Goal: Transaction & Acquisition: Purchase product/service

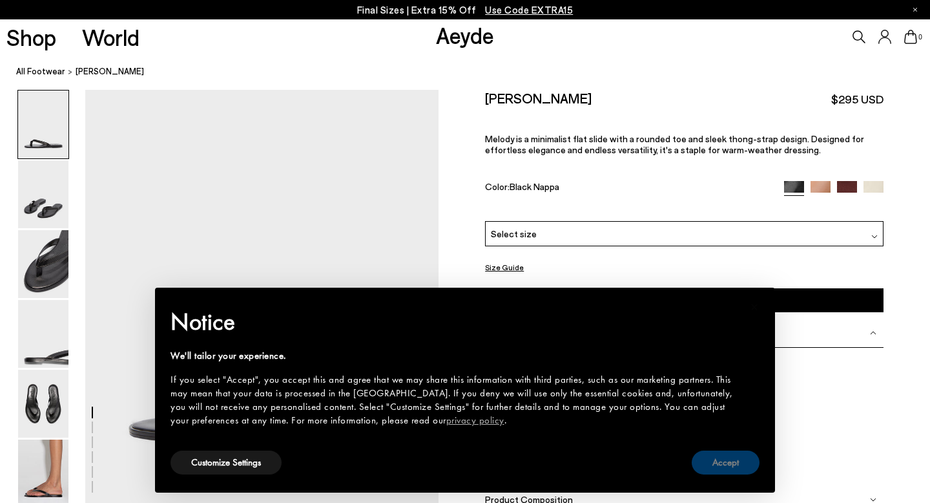
click at [731, 463] on button "Accept" at bounding box center [726, 462] width 68 height 24
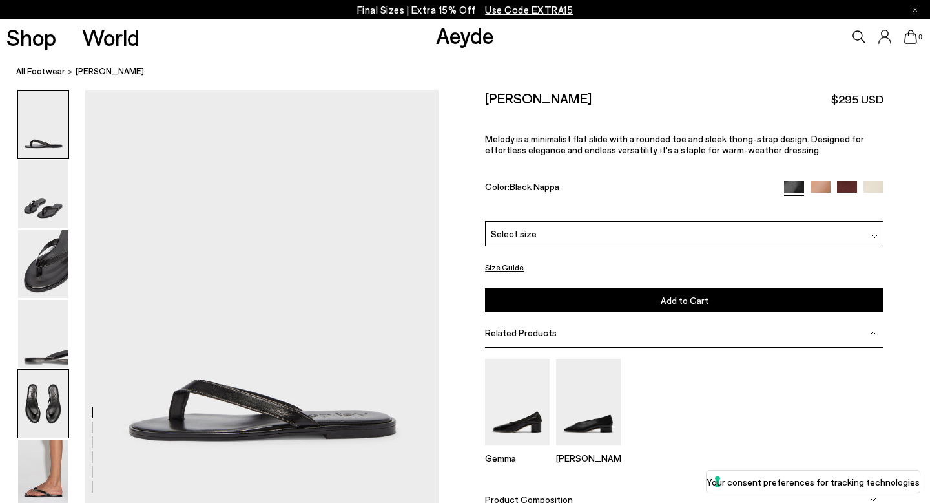
click at [42, 404] on img at bounding box center [43, 404] width 50 height 68
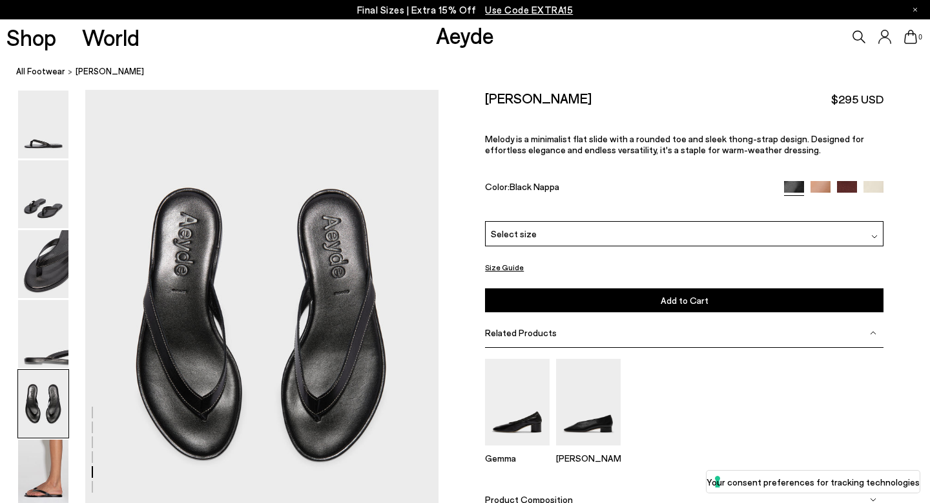
scroll to position [1846, 0]
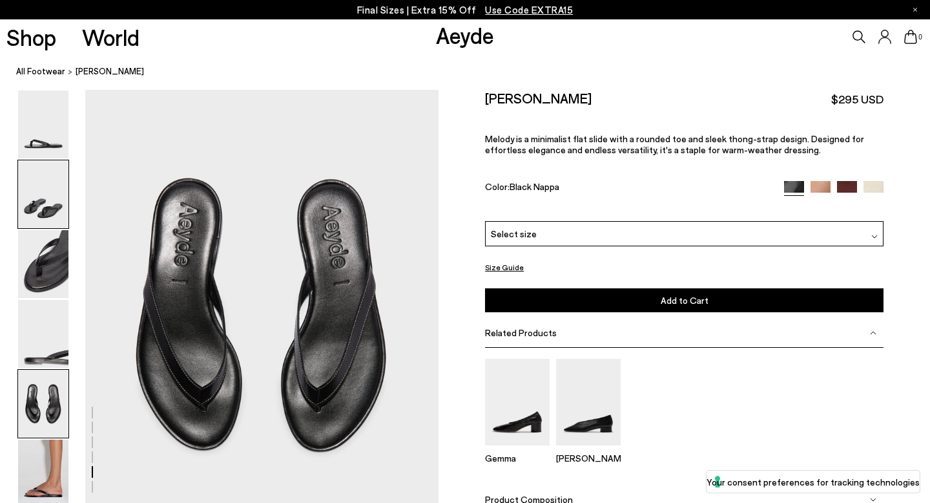
click at [42, 220] on img at bounding box center [43, 194] width 50 height 68
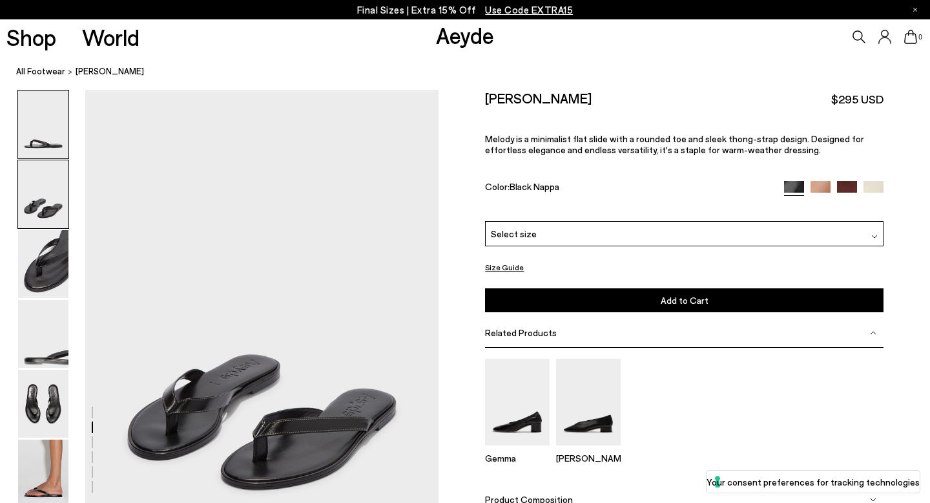
click at [45, 156] on img at bounding box center [43, 124] width 50 height 68
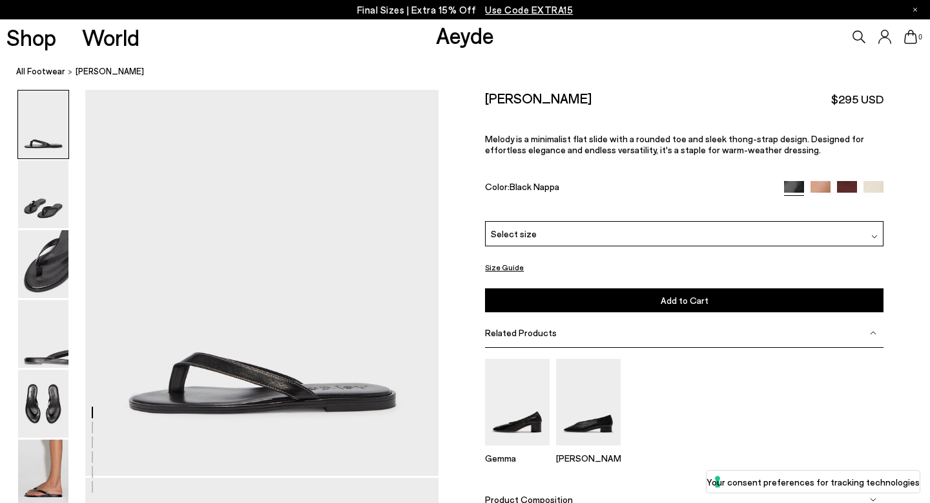
scroll to position [32, 0]
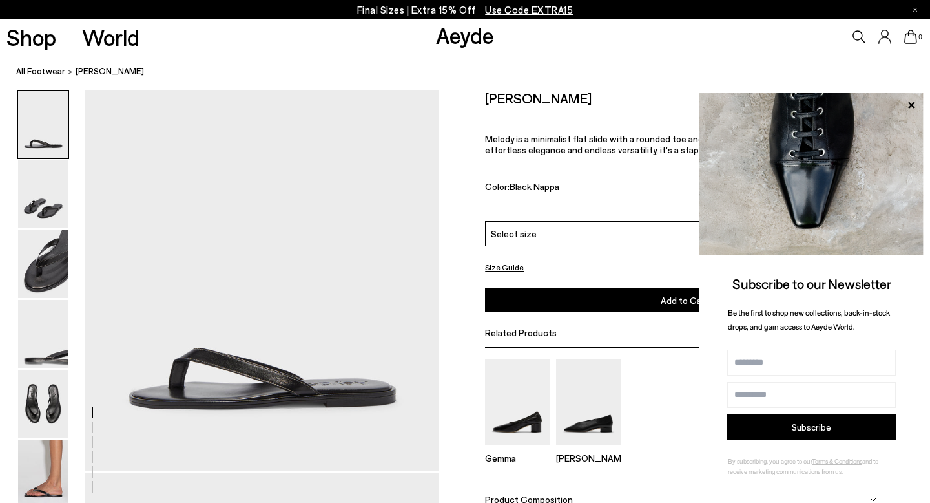
click at [908, 103] on icon at bounding box center [911, 105] width 17 height 17
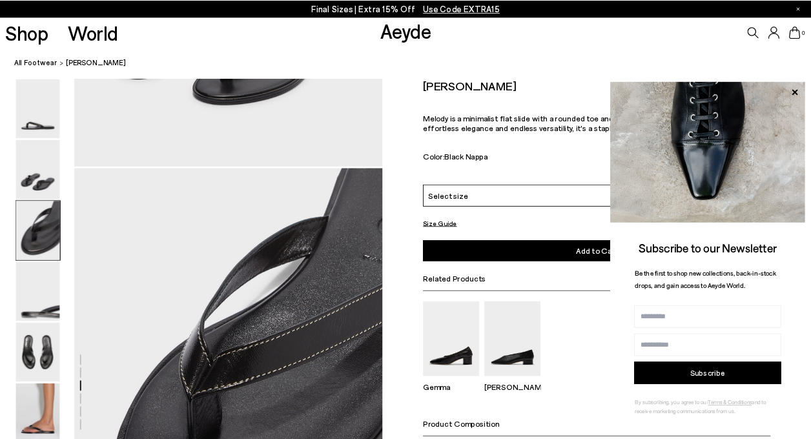
scroll to position [723, 0]
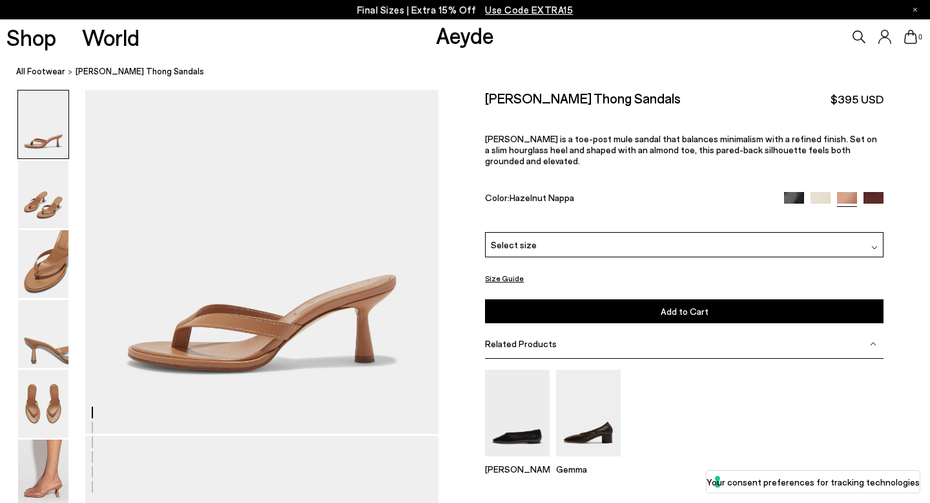
scroll to position [70, 0]
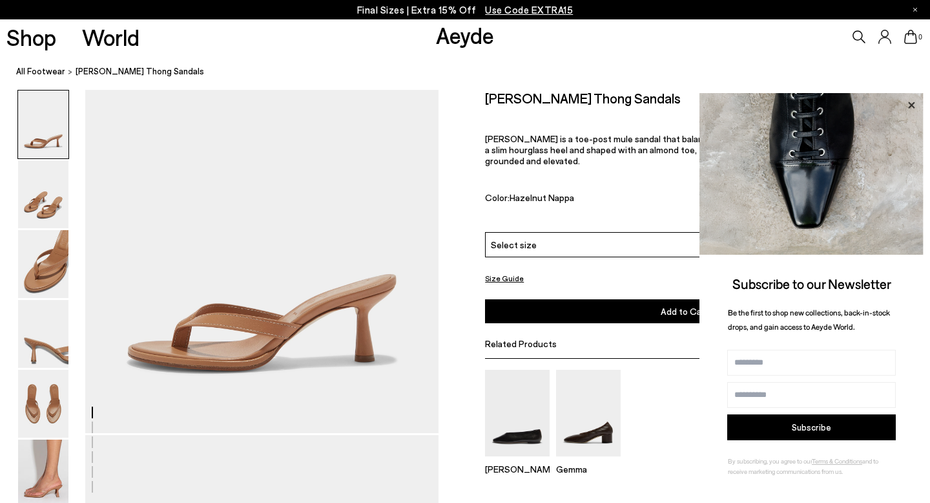
click at [913, 103] on icon at bounding box center [911, 104] width 6 height 6
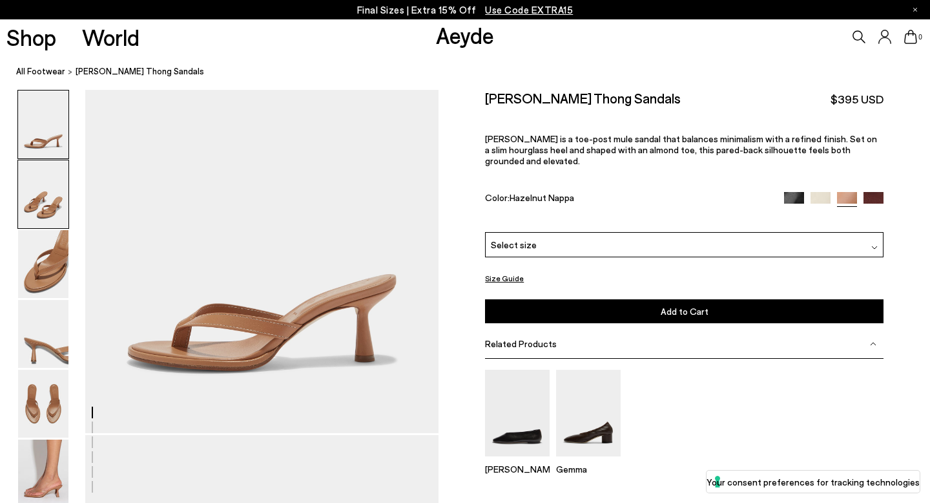
click at [56, 193] on img at bounding box center [43, 194] width 50 height 68
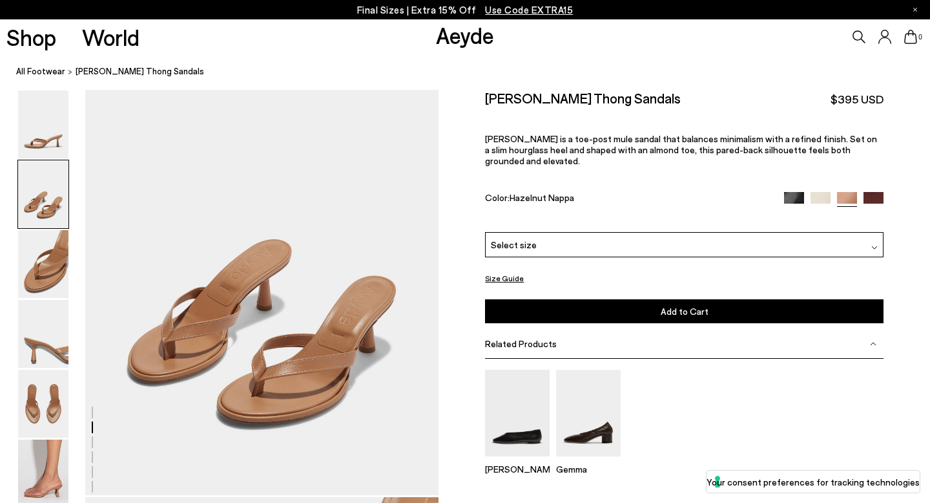
scroll to position [485, 0]
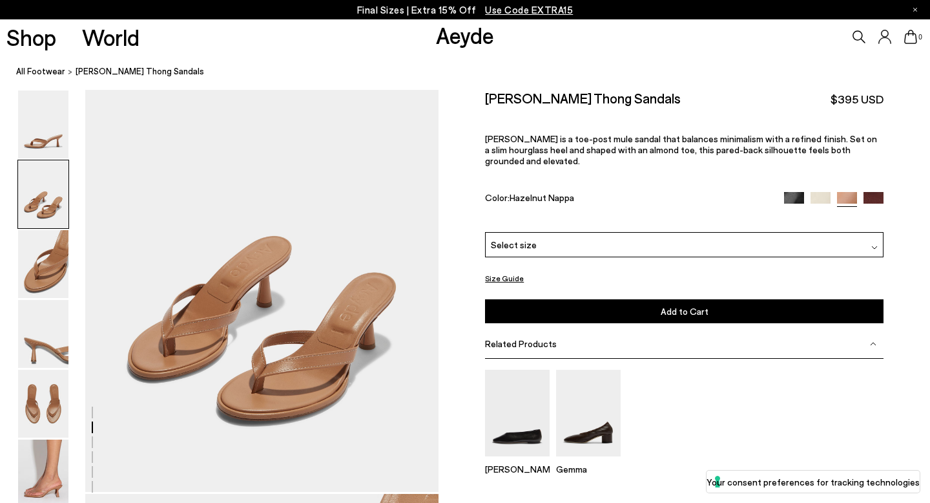
click at [792, 191] on img at bounding box center [794, 201] width 20 height 20
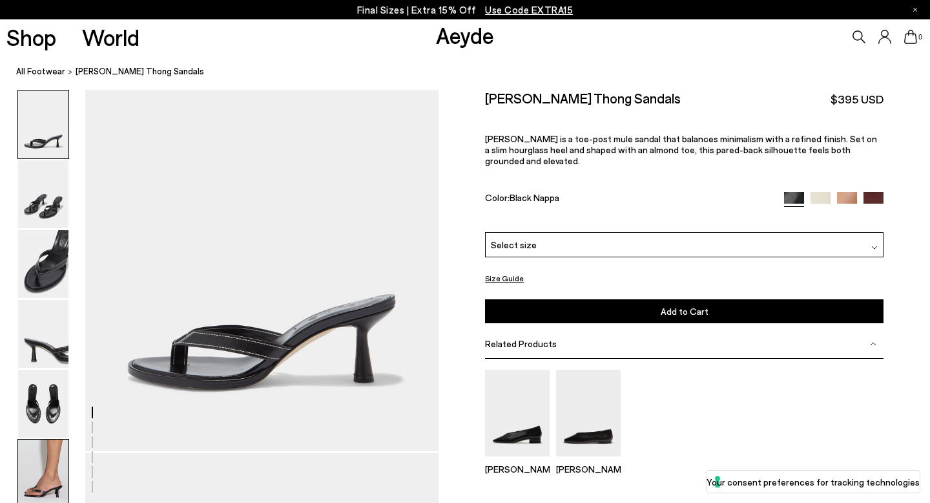
click at [39, 457] on img at bounding box center [43, 473] width 50 height 68
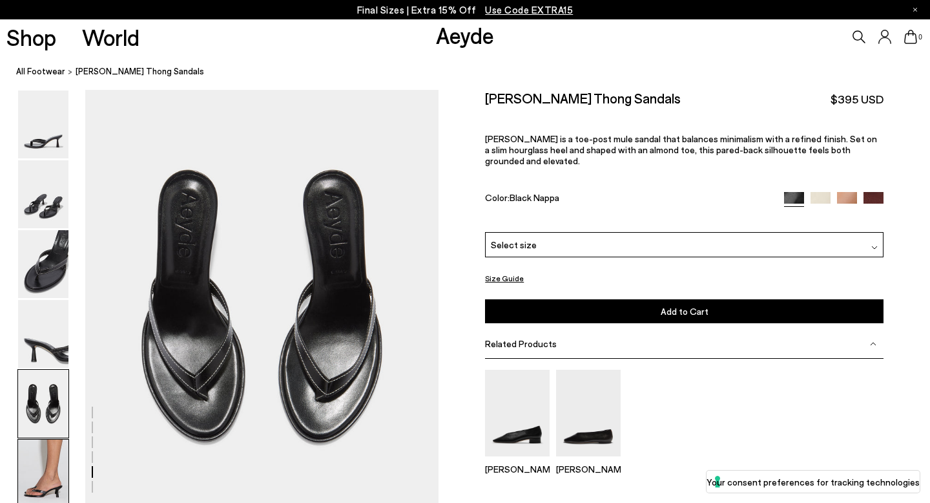
scroll to position [2397, 0]
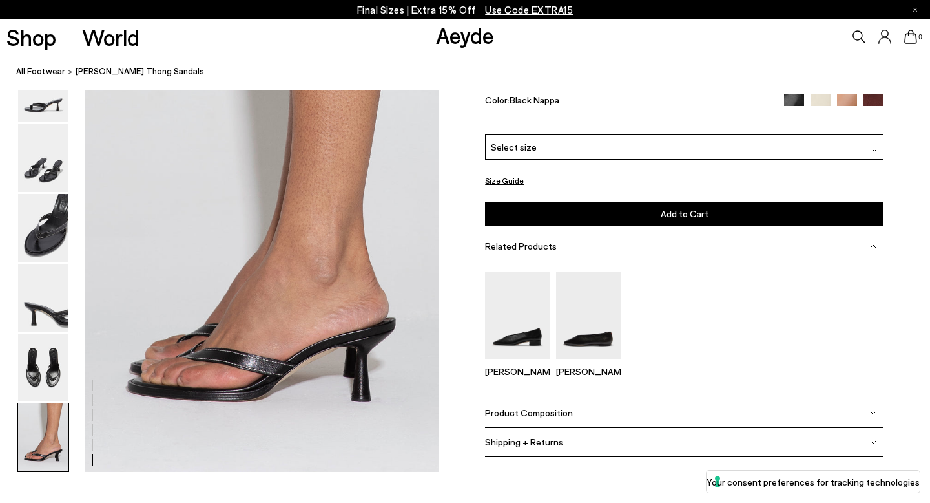
click at [842, 114] on img at bounding box center [847, 104] width 20 height 20
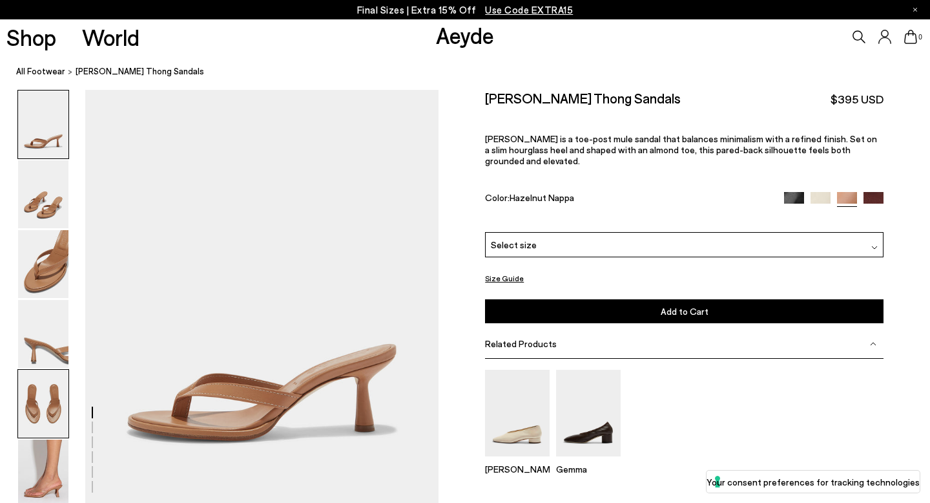
click at [43, 396] on img at bounding box center [43, 404] width 50 height 68
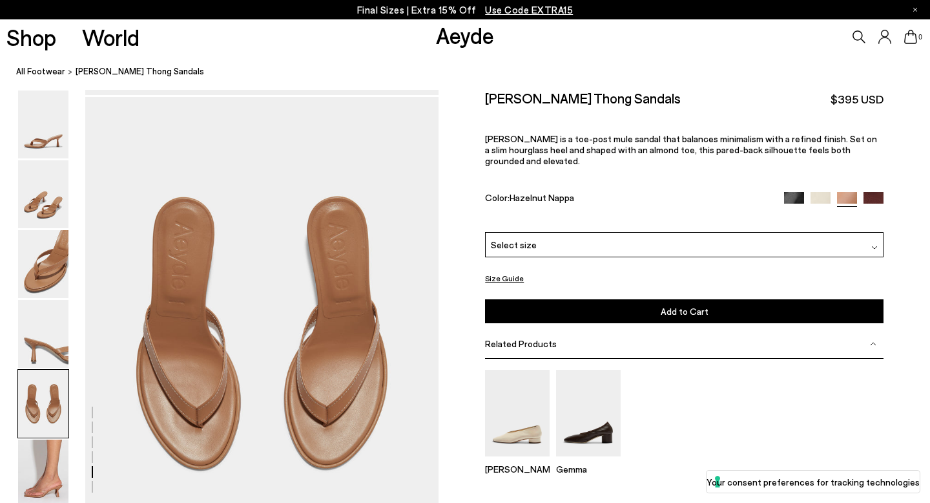
scroll to position [1836, 0]
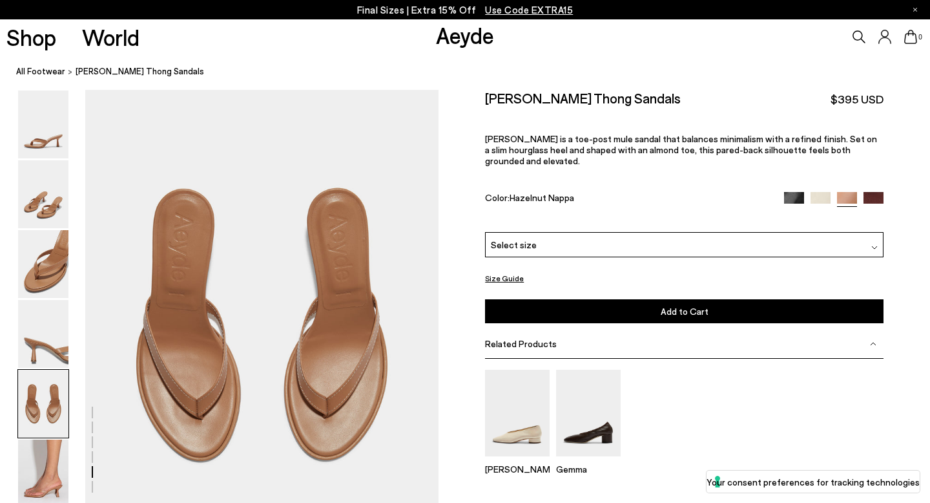
drag, startPoint x: 250, startPoint y: 259, endPoint x: 547, endPoint y: 2, distance: 393.0
click at [0, 0] on div "Final Sizes | Extra 15% Off Use Code EXTRA15 Shop World Aeyde 0" at bounding box center [465, 1] width 930 height 3567
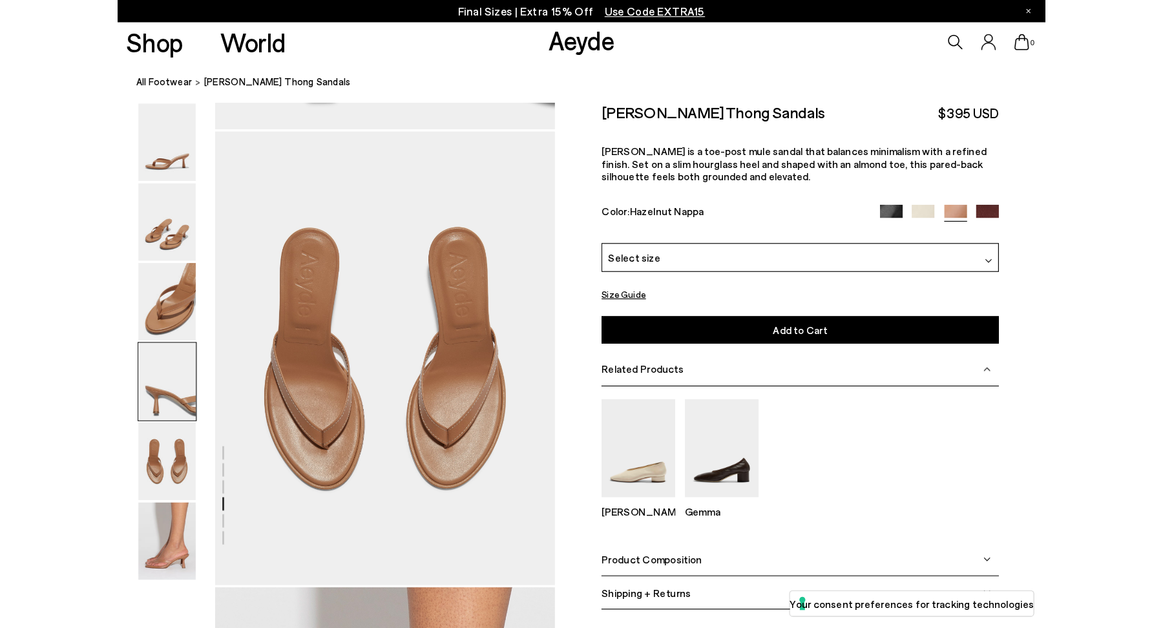
scroll to position [2153, 0]
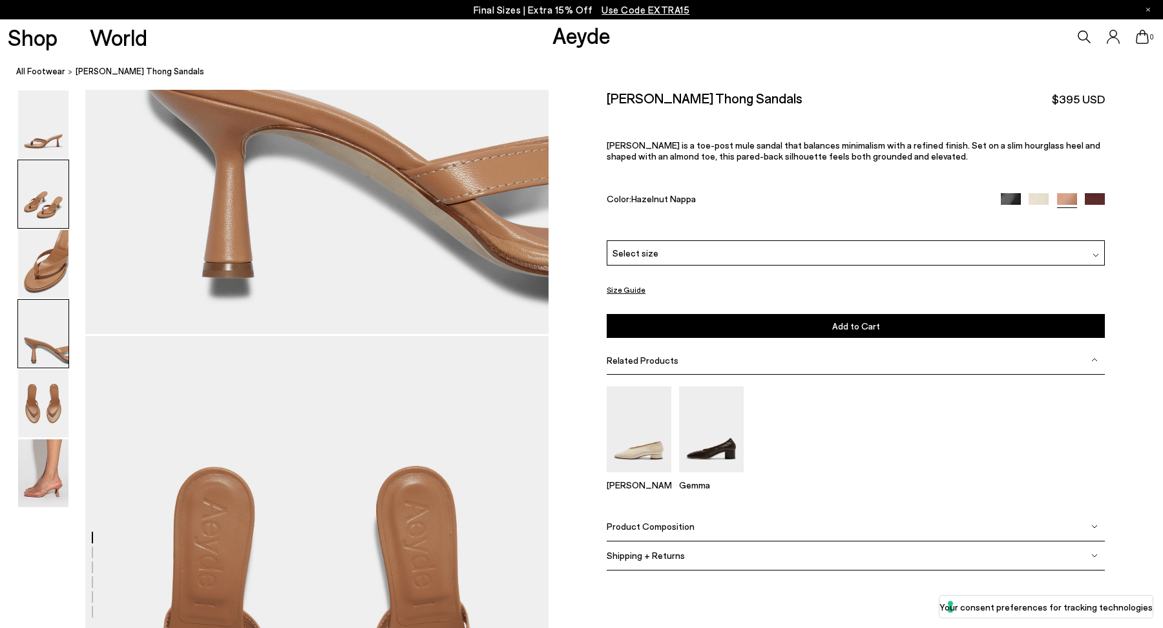
click at [43, 208] on img at bounding box center [43, 194] width 50 height 68
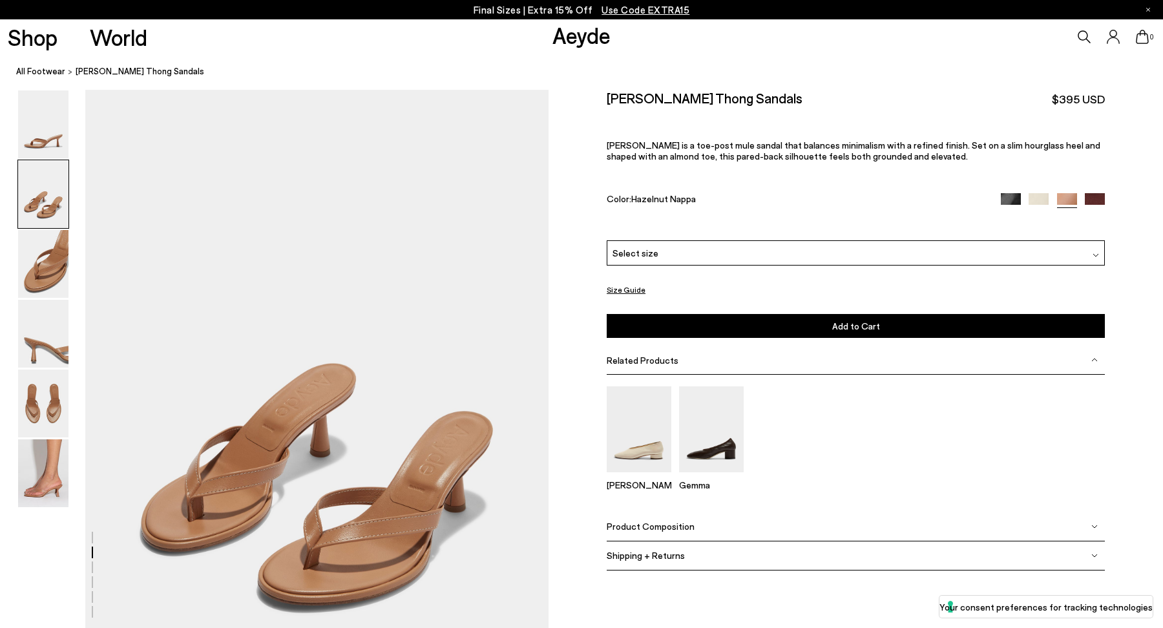
scroll to position [541, 0]
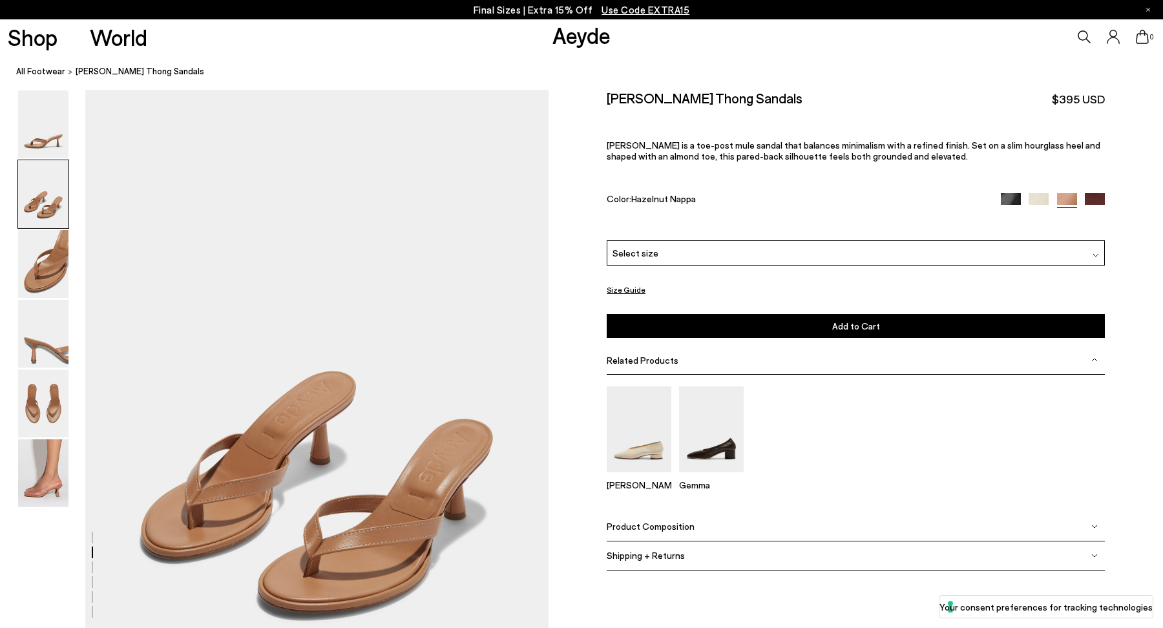
click at [670, 95] on h2 "[PERSON_NAME] Thong Sandals" at bounding box center [705, 98] width 196 height 16
copy div "[PERSON_NAME] Thong Sandals"
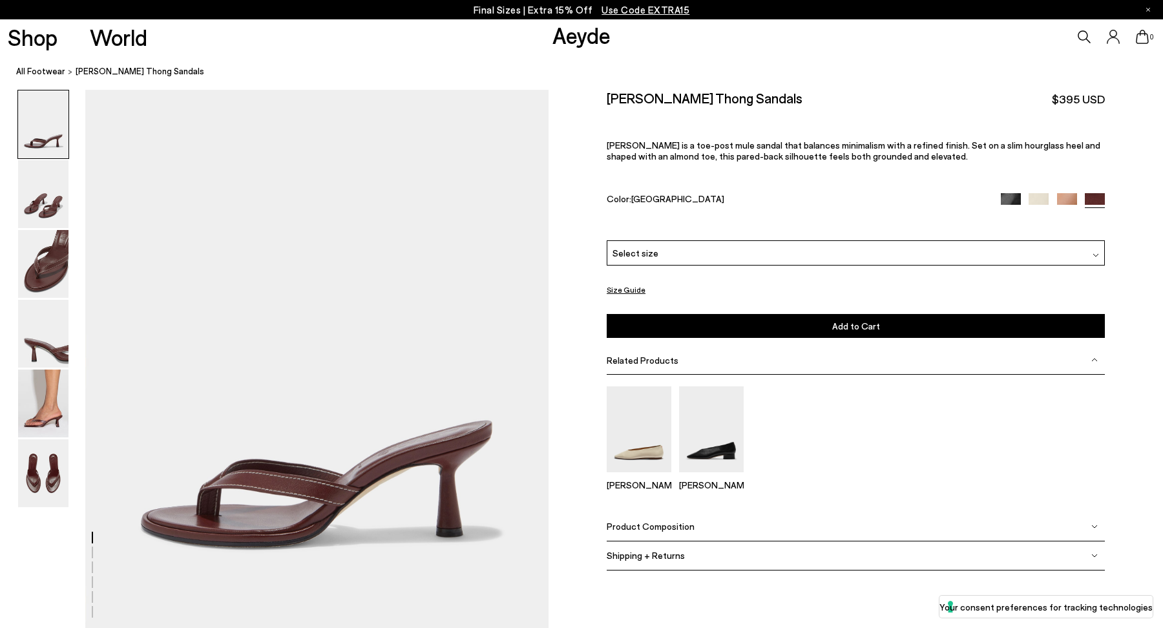
scroll to position [12, 0]
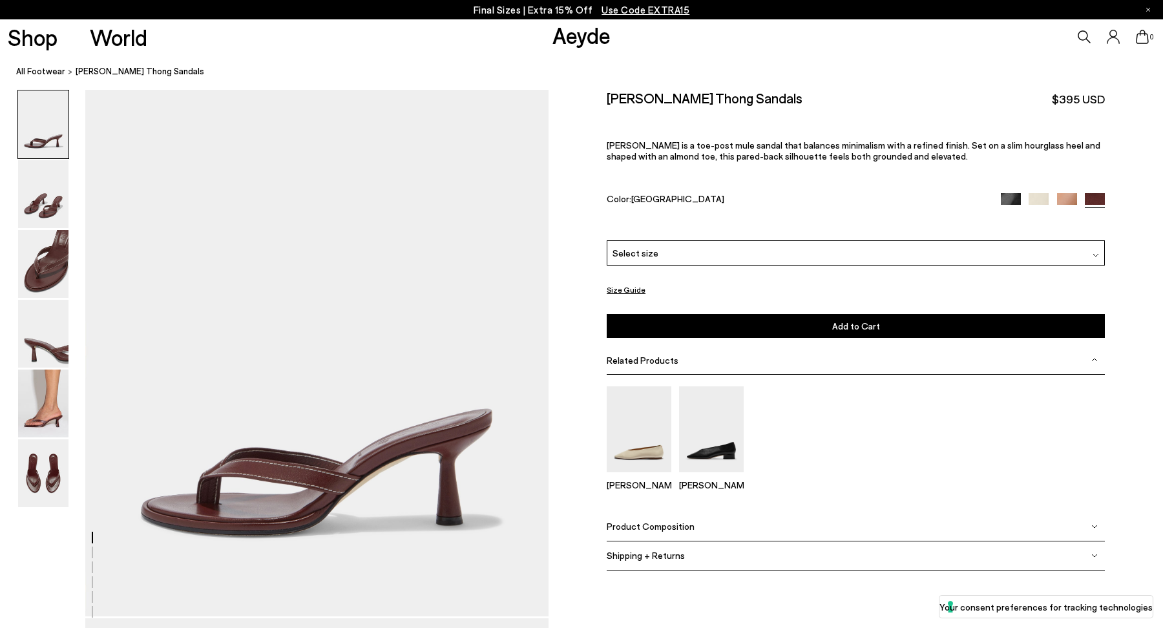
click at [1065, 197] on img at bounding box center [1067, 203] width 20 height 20
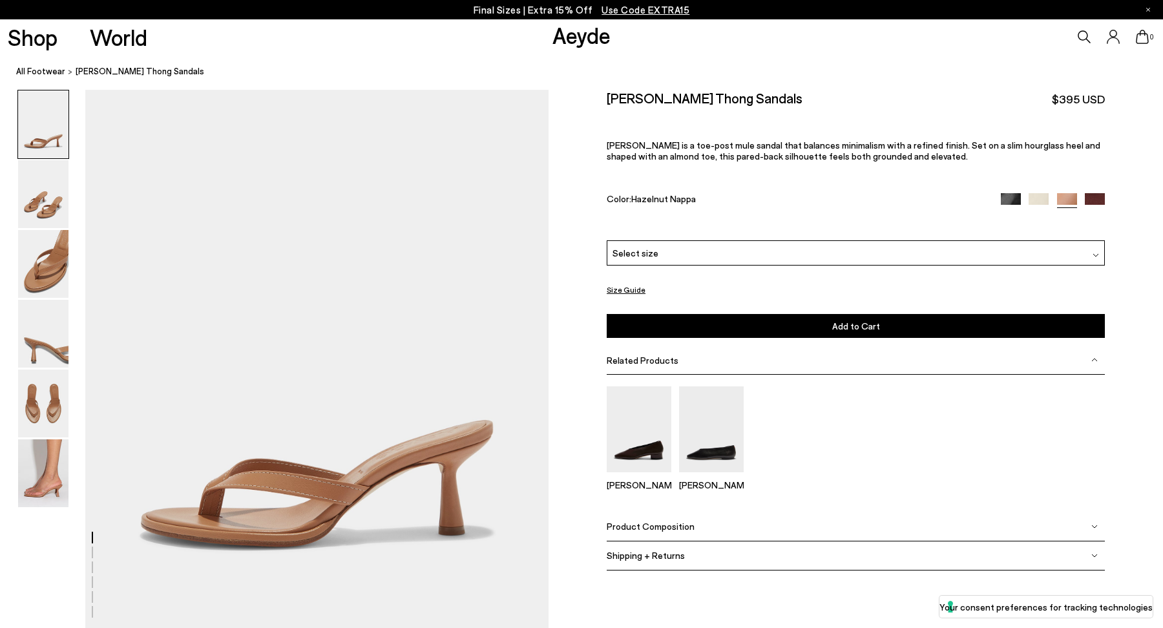
click at [921, 251] on div "Select size" at bounding box center [856, 252] width 498 height 25
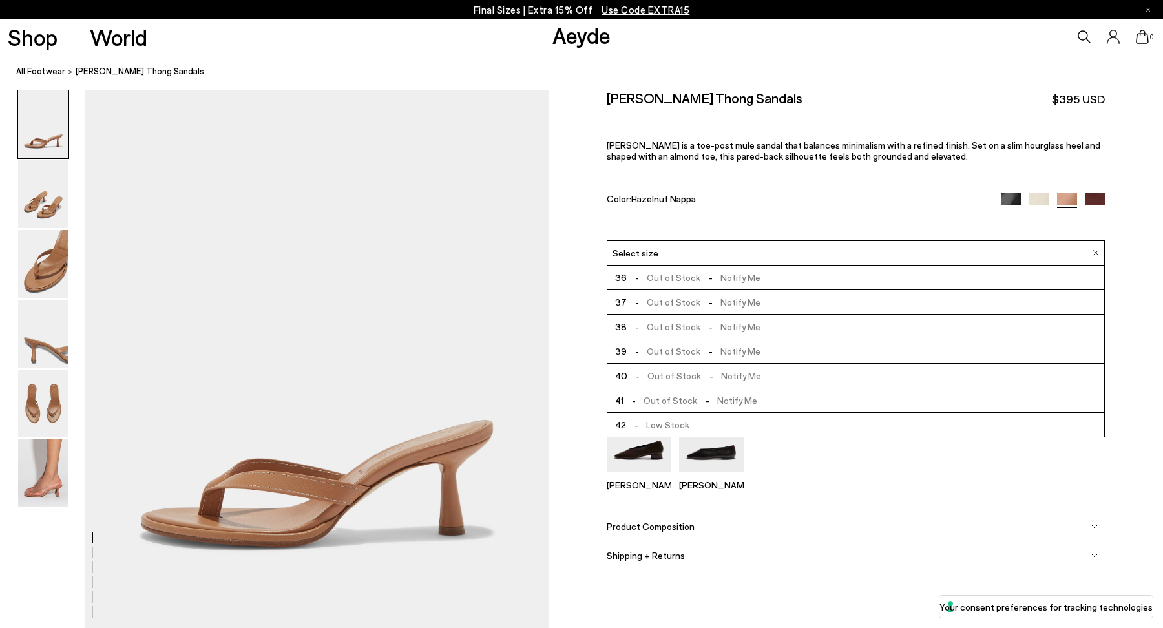
click at [921, 251] on div "Select size" at bounding box center [856, 252] width 498 height 25
